Goal: Information Seeking & Learning: Learn about a topic

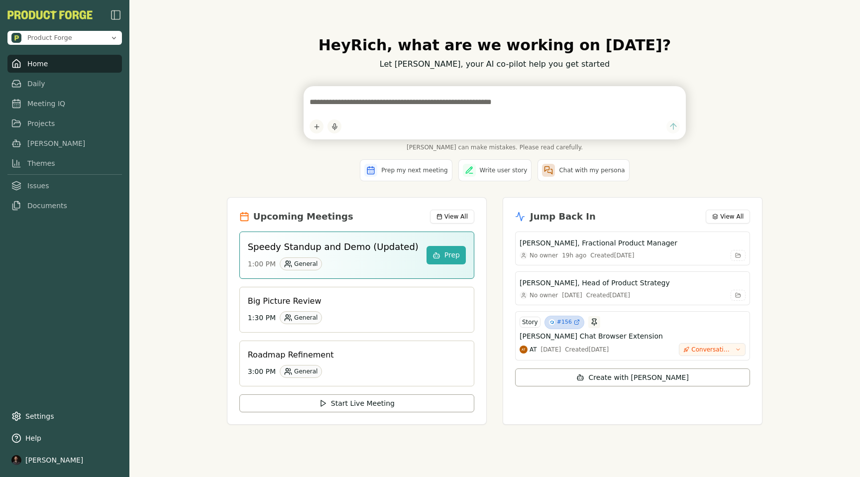
click at [243, 192] on div "Hey [PERSON_NAME] , what are we working on [DATE]? Let [PERSON_NAME], your AI c…" at bounding box center [495, 238] width 552 height 436
click at [61, 106] on link "Meeting IQ" at bounding box center [64, 104] width 114 height 18
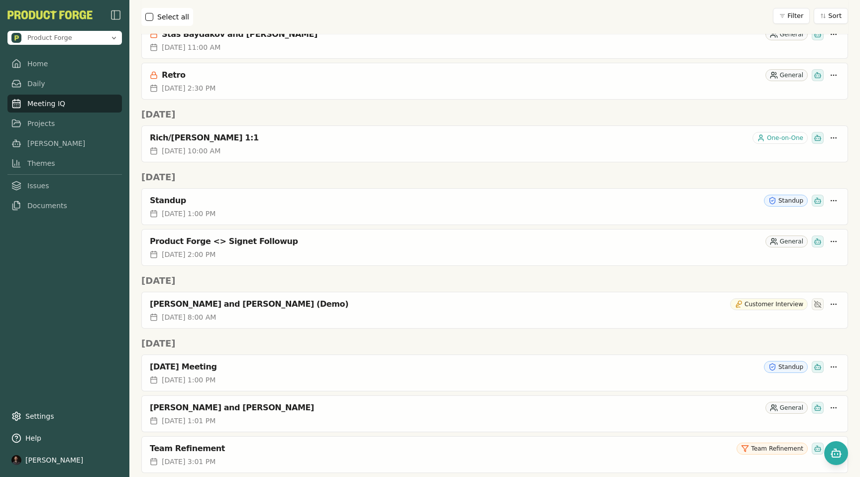
scroll to position [699, 0]
click at [238, 310] on div "[PERSON_NAME] and [PERSON_NAME] (Demo) Customer Interview" at bounding box center [495, 302] width 706 height 20
click at [204, 301] on div "[PERSON_NAME] and [PERSON_NAME] (Demo)" at bounding box center [438, 304] width 576 height 10
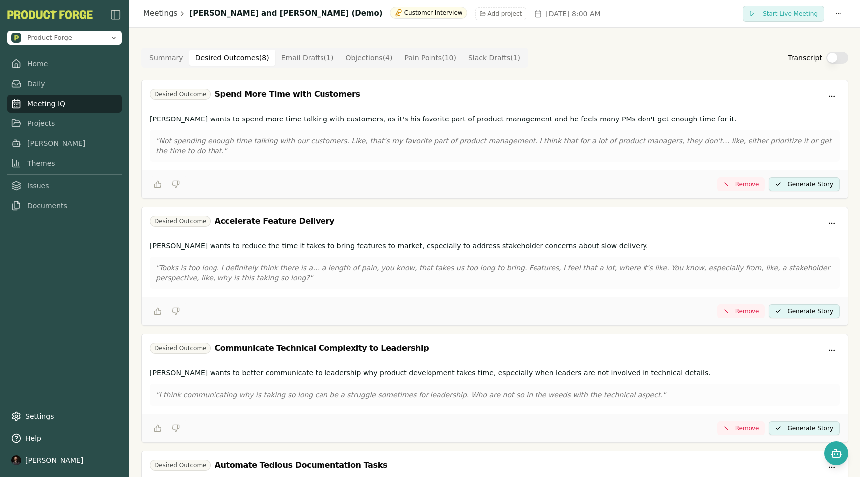
click at [215, 56] on Outcome "Desired Outcomes ( 8 )" at bounding box center [232, 58] width 86 height 16
click at [353, 56] on button "Objections ( 4 )" at bounding box center [368, 58] width 59 height 16
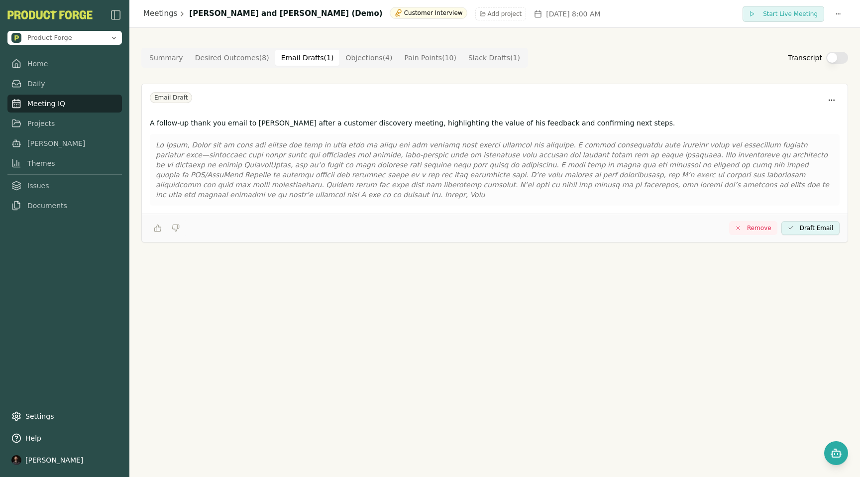
click at [302, 55] on Draft "Email Drafts ( 1 )" at bounding box center [307, 58] width 65 height 16
click at [481, 48] on div "Summary Desired Outcomes ( 8 ) Email Drafts ( 1 ) Objections ( 4 ) Pain Points …" at bounding box center [334, 58] width 387 height 20
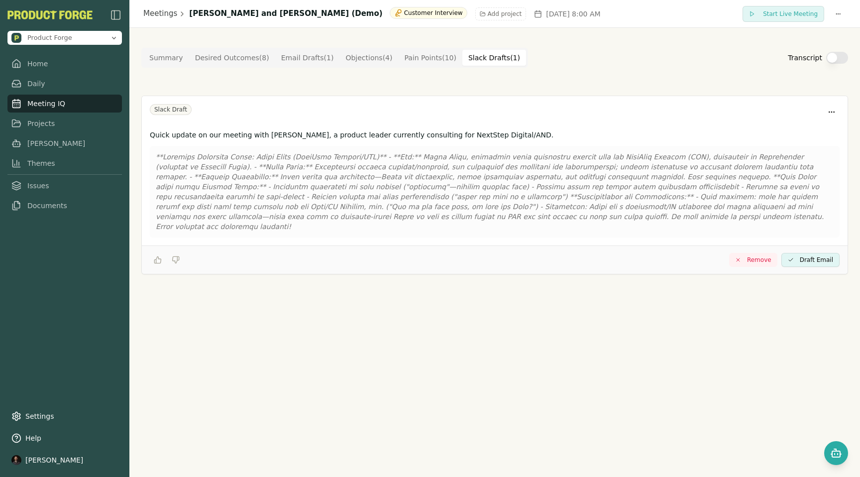
click at [483, 63] on Draft "Slack Drafts ( 1 )" at bounding box center [494, 58] width 64 height 16
click at [415, 59] on Point "Pain Points ( 10 )" at bounding box center [431, 58] width 64 height 16
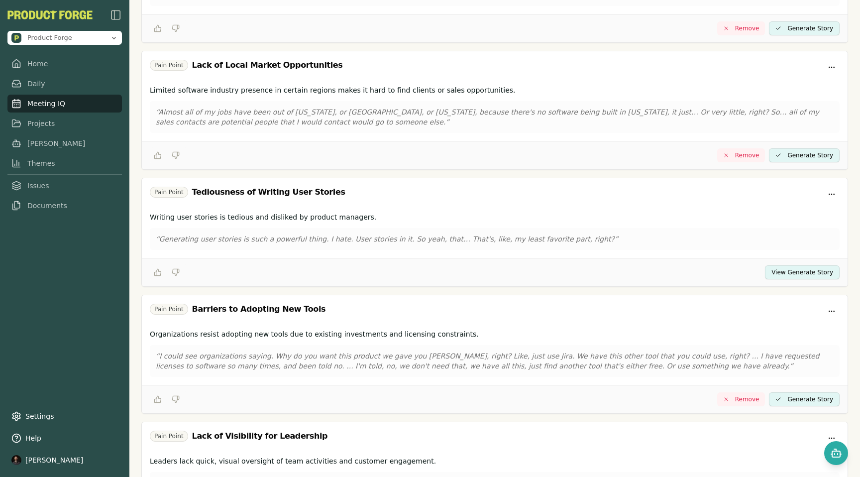
scroll to position [888, 0]
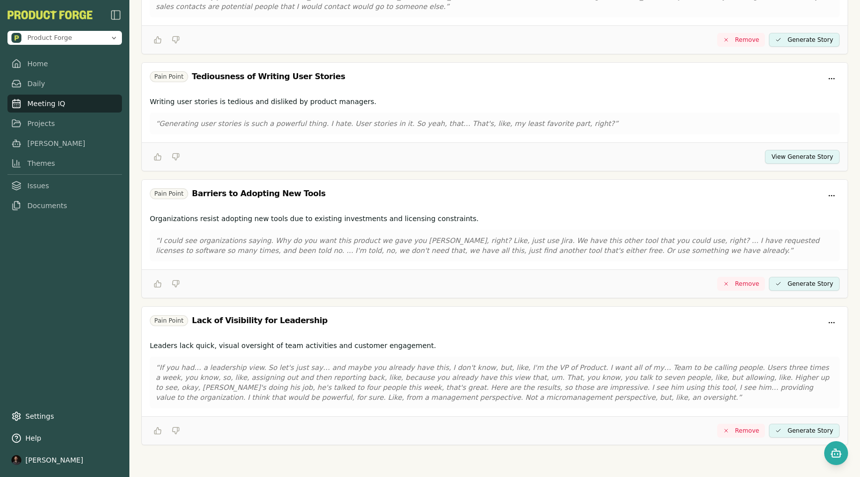
click at [587, 82] on div "Pain Point Tediousness of Writing User Stories" at bounding box center [495, 79] width 690 height 16
click at [801, 158] on button "View Generate Story" at bounding box center [802, 157] width 75 height 14
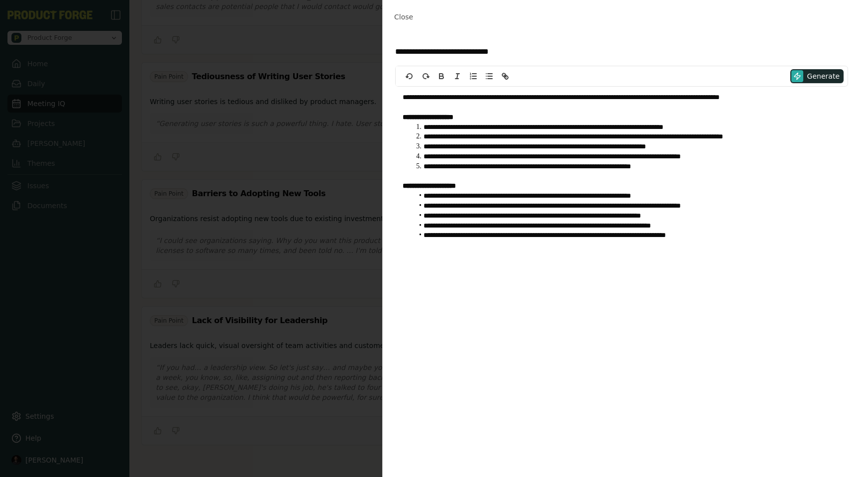
click at [552, 150] on li "**********" at bounding box center [626, 147] width 427 height 10
click at [405, 15] on span "Close" at bounding box center [403, 17] width 19 height 8
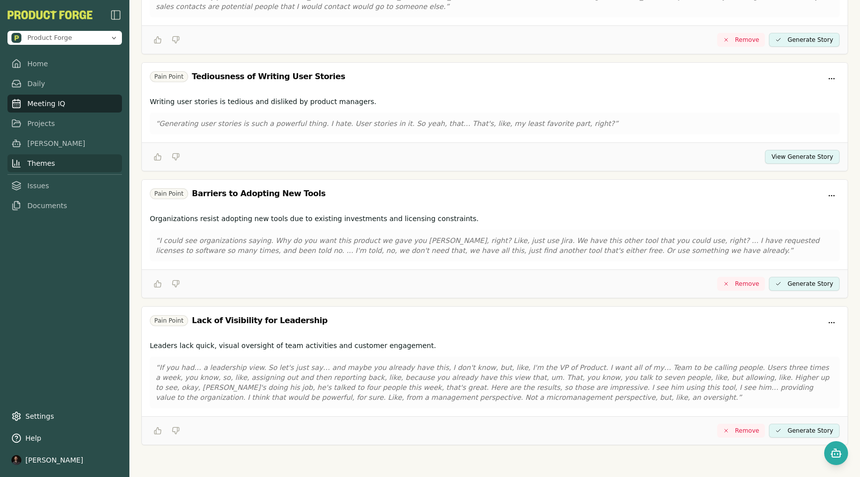
click at [44, 164] on link "Themes" at bounding box center [64, 163] width 114 height 18
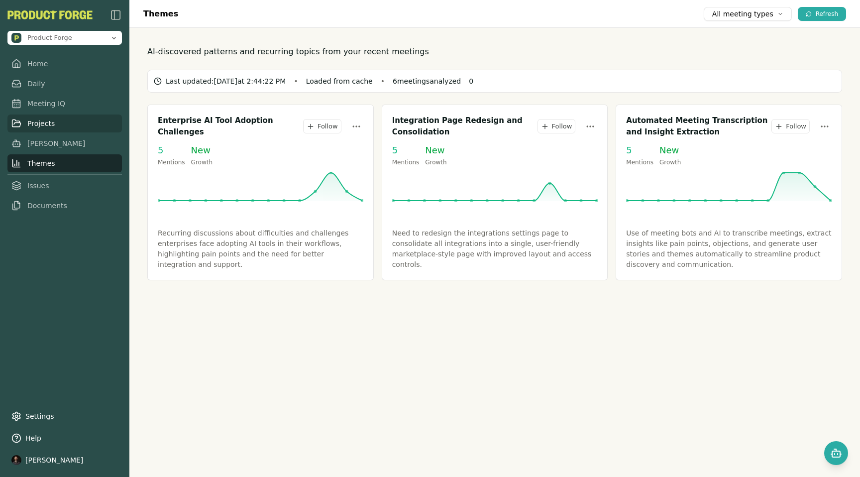
click at [44, 124] on link "Projects" at bounding box center [64, 123] width 114 height 18
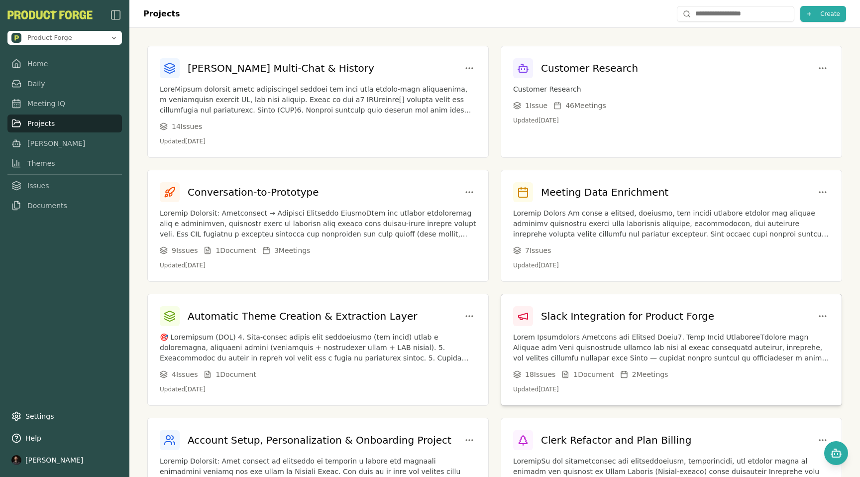
click at [571, 333] on p at bounding box center [671, 347] width 316 height 31
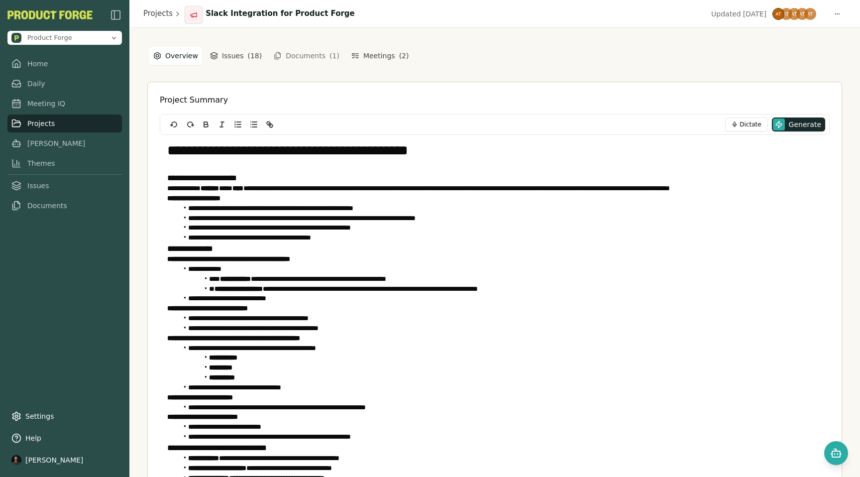
click at [297, 57] on button "Documents ( 1 )" at bounding box center [307, 56] width 78 height 16
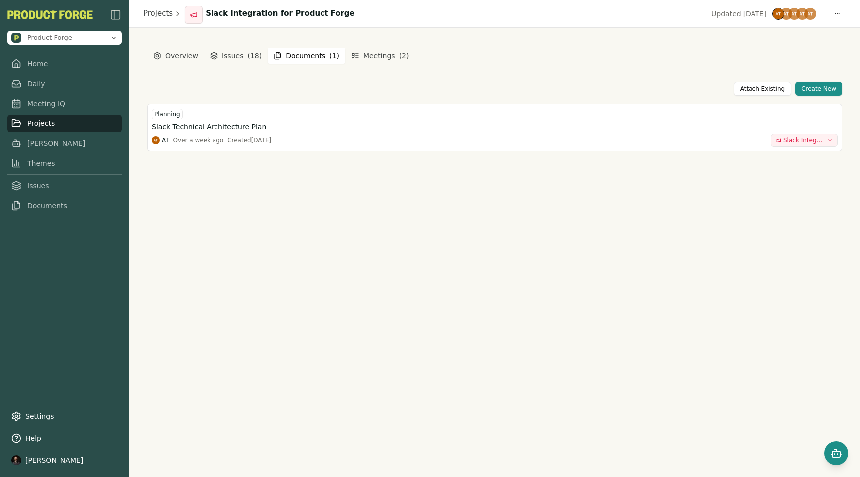
click at [832, 450] on icon "Open chat" at bounding box center [836, 453] width 12 height 12
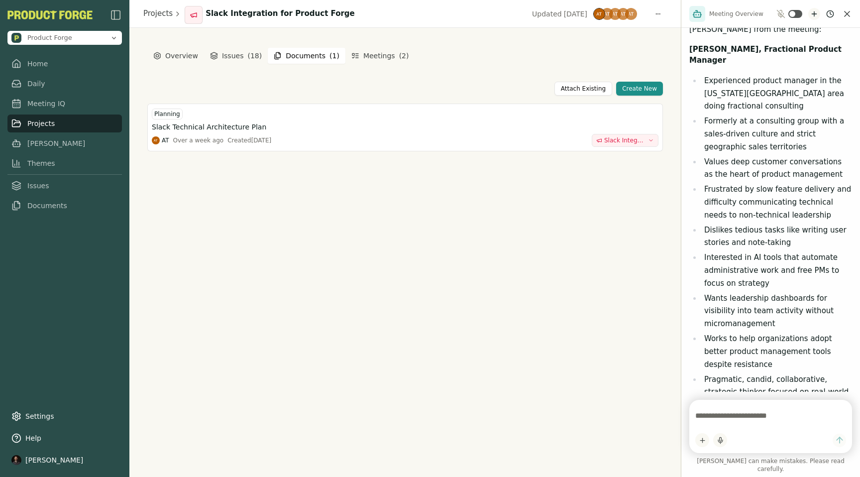
scroll to position [1487, 0]
click at [814, 16] on icon "New chat" at bounding box center [814, 13] width 0 height 4
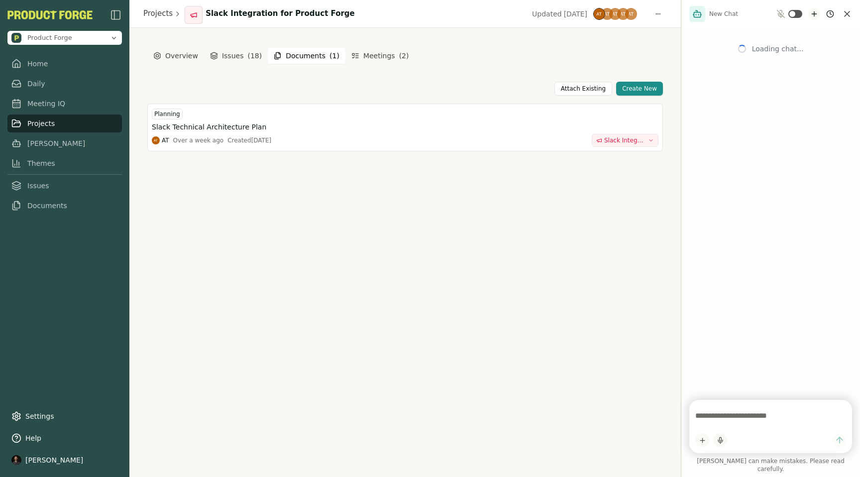
scroll to position [0, 0]
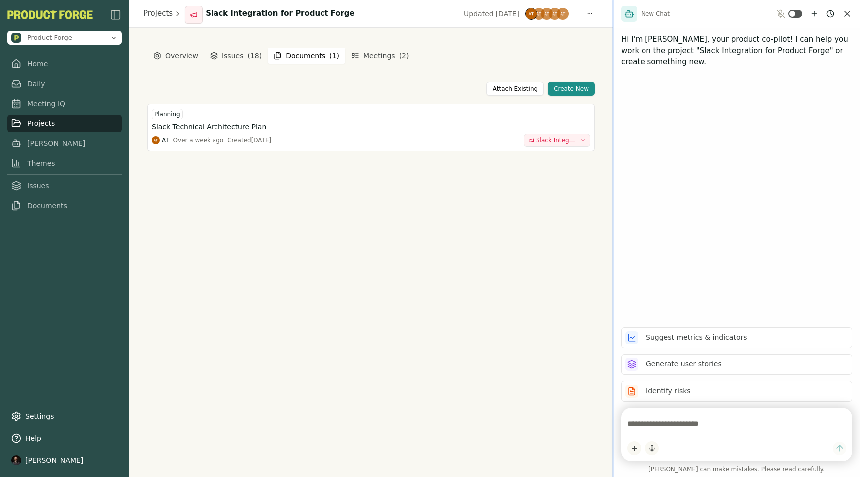
drag, startPoint x: 681, startPoint y: 341, endPoint x: 596, endPoint y: 333, distance: 85.9
click at [612, 333] on div at bounding box center [613, 238] width 2 height 477
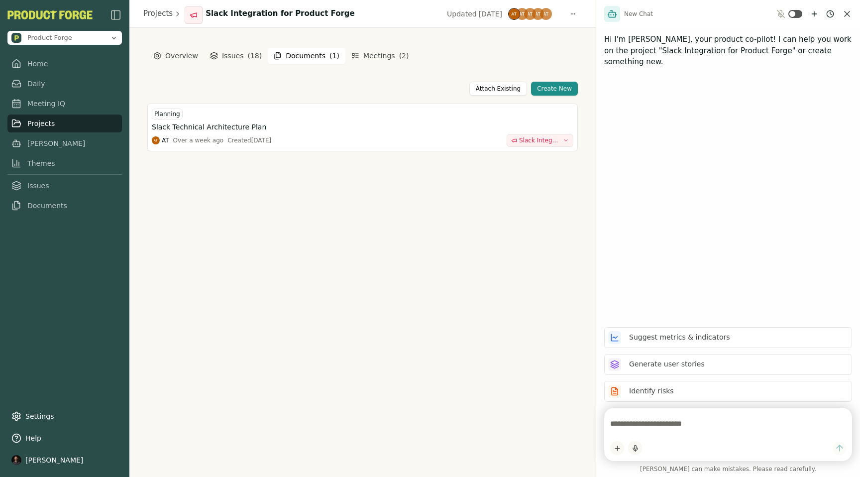
click at [664, 421] on textarea at bounding box center [728, 423] width 236 height 20
type textarea "**********"
